Goal: Book appointment/travel/reservation

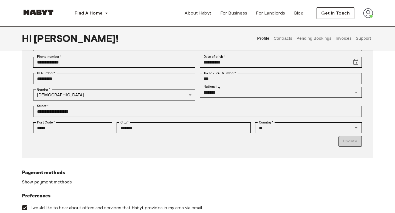
scroll to position [22, 0]
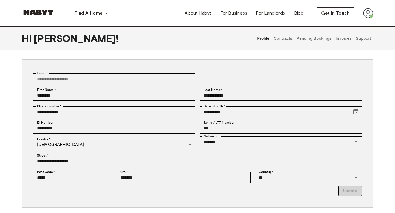
click at [288, 42] on button "Contracts" at bounding box center [283, 38] width 20 height 24
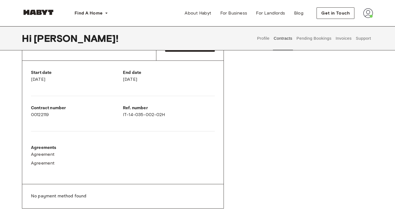
scroll to position [65, 0]
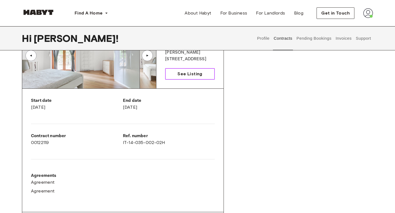
click at [182, 79] on link "See Listing" at bounding box center [190, 74] width 50 height 12
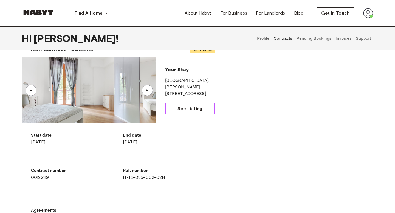
scroll to position [29, 0]
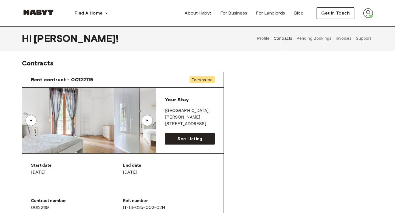
click at [313, 40] on button "Pending Bookings" at bounding box center [314, 38] width 36 height 24
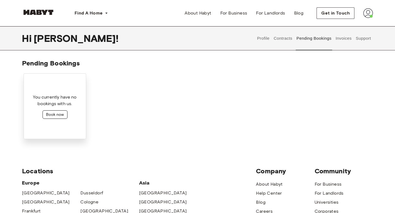
click at [57, 115] on button "Book now" at bounding box center [55, 115] width 25 height 9
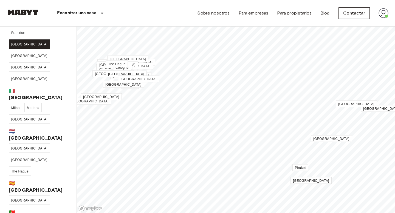
scroll to position [135, 0]
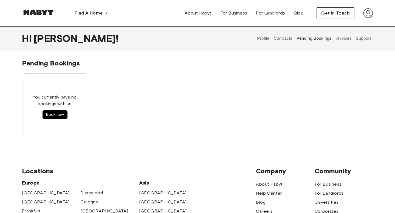
click at [344, 42] on button "Invoices" at bounding box center [343, 38] width 17 height 24
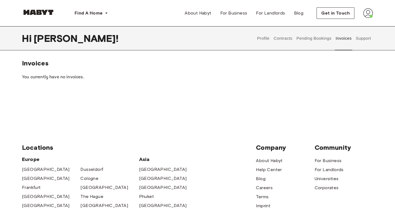
click at [365, 37] on button "Support" at bounding box center [363, 38] width 17 height 24
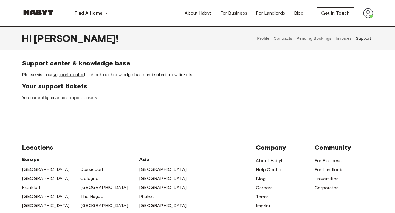
click at [305, 39] on button "Pending Bookings" at bounding box center [314, 38] width 36 height 24
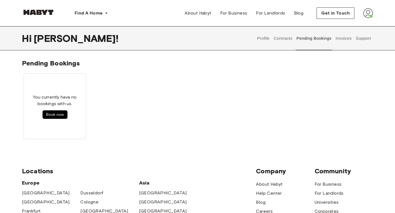
click at [278, 42] on button "Contracts" at bounding box center [283, 38] width 20 height 24
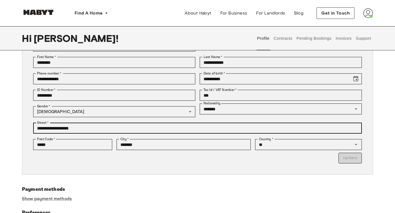
scroll to position [60, 0]
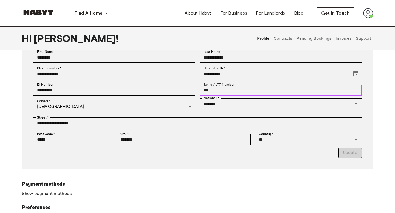
click at [214, 91] on input "***" at bounding box center [281, 90] width 162 height 11
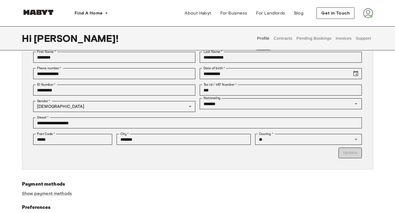
click at [345, 152] on p "Update" at bounding box center [197, 153] width 329 height 11
click at [303, 159] on div "**********" at bounding box center [197, 95] width 329 height 135
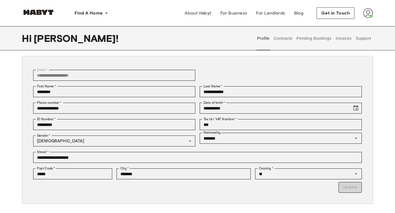
scroll to position [25, 0]
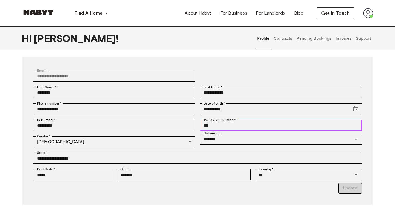
click at [221, 123] on input "***" at bounding box center [281, 125] width 162 height 11
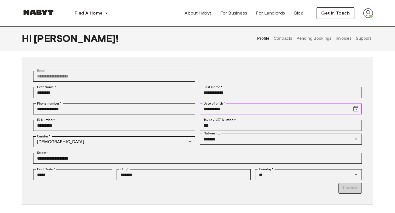
click at [284, 107] on input "**********" at bounding box center [274, 109] width 148 height 11
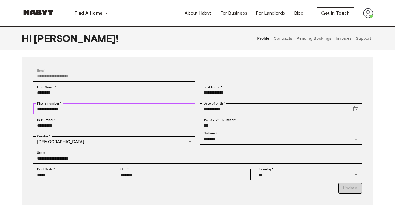
click at [131, 107] on input "**********" at bounding box center [114, 109] width 162 height 11
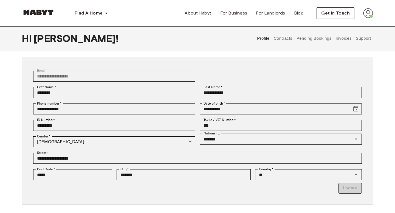
click at [135, 149] on div "Gender   * Male **** Gender   *" at bounding box center [112, 142] width 166 height 16
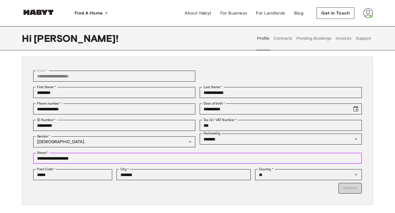
click at [143, 163] on input "**********" at bounding box center [197, 158] width 329 height 11
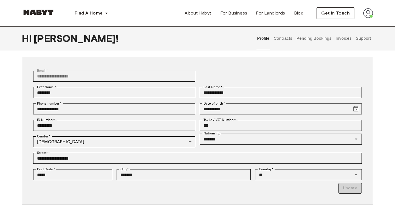
click at [201, 183] on p "Update" at bounding box center [197, 188] width 329 height 11
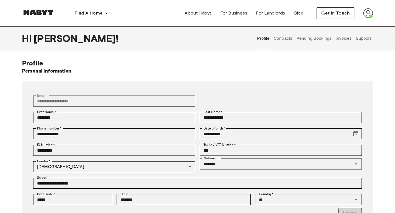
click at [277, 41] on button "Contracts" at bounding box center [283, 38] width 20 height 24
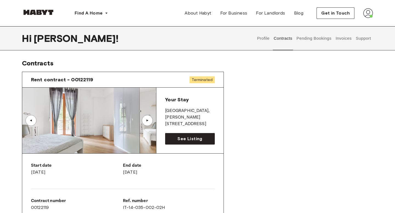
click at [367, 11] on img at bounding box center [368, 13] width 10 height 10
click at [355, 24] on span "Profile" at bounding box center [351, 25] width 14 height 7
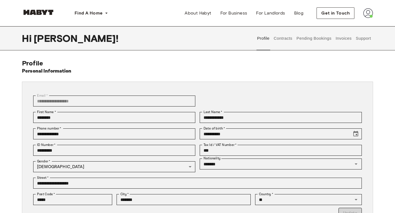
click at [364, 13] on img at bounding box center [368, 13] width 10 height 10
click at [354, 24] on span "Profile" at bounding box center [351, 25] width 14 height 7
click at [272, 40] on div "Profile Contracts Pending Bookings Invoices Support" at bounding box center [314, 38] width 118 height 24
click at [282, 41] on button "Contracts" at bounding box center [283, 38] width 20 height 24
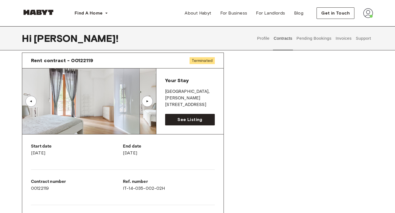
scroll to position [17, 0]
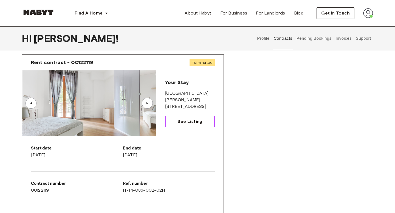
click at [202, 120] on link "See Listing" at bounding box center [190, 122] width 50 height 12
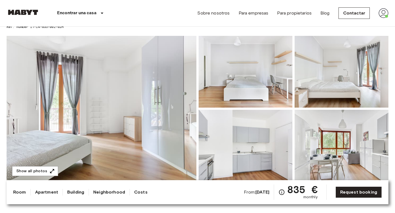
scroll to position [153, 0]
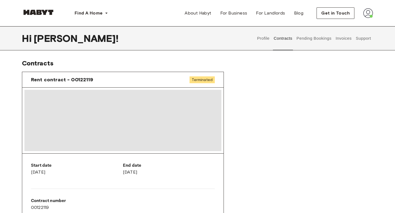
click at [307, 41] on button "Pending Bookings" at bounding box center [314, 38] width 36 height 24
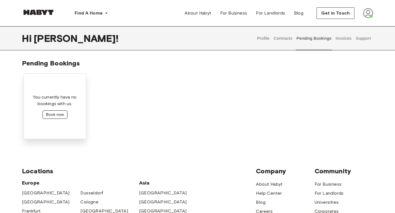
click at [64, 114] on button "Book now" at bounding box center [55, 115] width 25 height 9
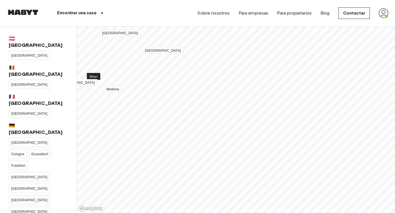
click at [97, 75] on span "Milan" at bounding box center [93, 77] width 9 height 4
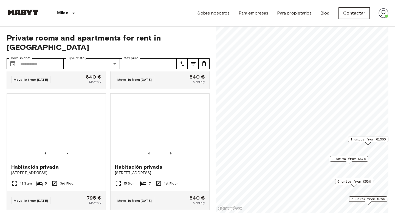
scroll to position [350, 0]
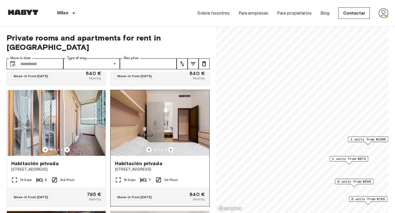
click at [132, 124] on img at bounding box center [160, 123] width 99 height 66
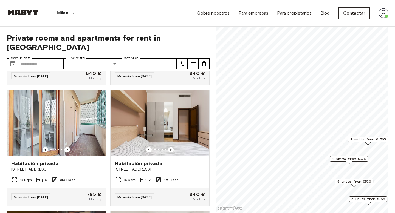
click at [87, 110] on img at bounding box center [56, 123] width 99 height 66
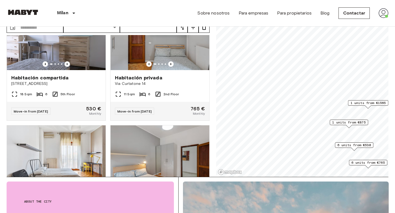
scroll to position [625, 0]
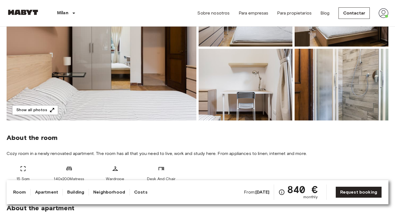
scroll to position [103, 0]
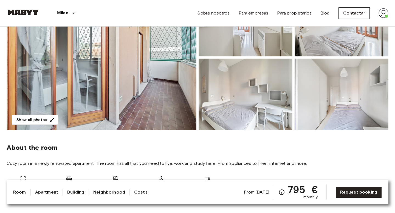
scroll to position [85, 0]
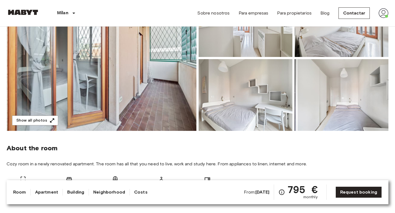
click at [152, 79] on img at bounding box center [102, 58] width 190 height 146
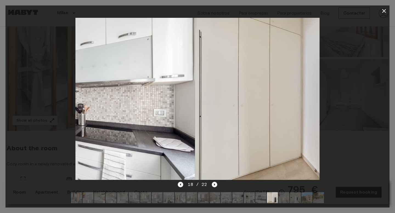
click at [387, 3] on div at bounding box center [197, 106] width 395 height 213
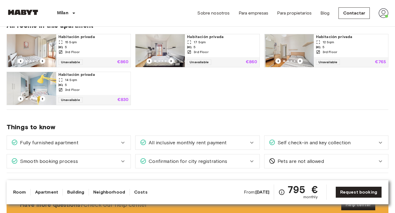
scroll to position [0, 0]
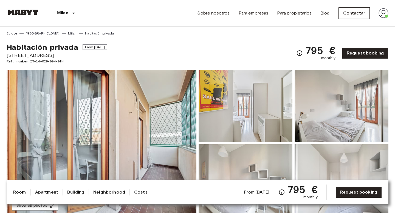
click at [18, 58] on span "Via Orti 29" at bounding box center [57, 55] width 101 height 7
